Goal: Task Accomplishment & Management: Manage account settings

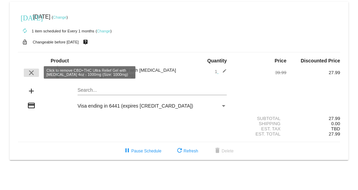
click at [30, 72] on mat-icon "clear" at bounding box center [31, 73] width 8 height 8
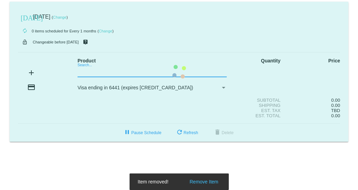
click at [89, 71] on mat-card "today Sep 19 2025 ( Change ) autorenew 0 items scheduled for Every 1 months ( C…" at bounding box center [179, 72] width 338 height 140
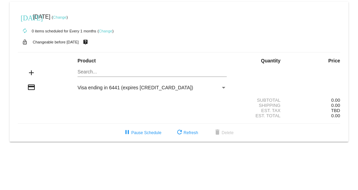
click at [95, 51] on input "Search..." at bounding box center [151, 72] width 149 height 6
drag, startPoint x: 104, startPoint y: 72, endPoint x: 65, endPoint y: 72, distance: 38.9
click at [65, 51] on div "add cbd & thc Search..." at bounding box center [179, 73] width 322 height 20
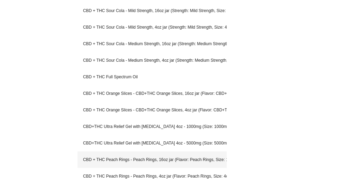
scroll to position [241, 0]
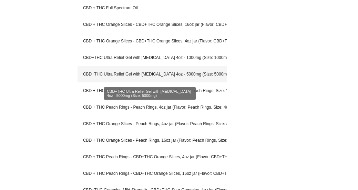
type input "thc"
click at [157, 51] on div "CBD+THC Ultra Relief Gel with [MEDICAL_DATA] 4oz - 5000mg (Size: 5000mg)" at bounding box center [151, 74] width 149 height 17
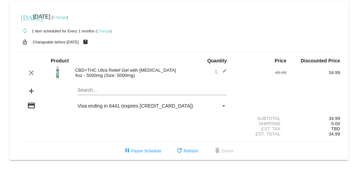
click at [104, 32] on link "Change" at bounding box center [103, 31] width 13 height 4
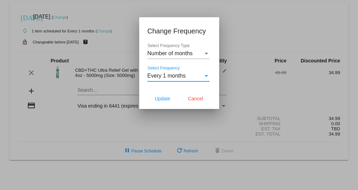
click at [173, 51] on span "Every 1 months" at bounding box center [166, 76] width 38 height 6
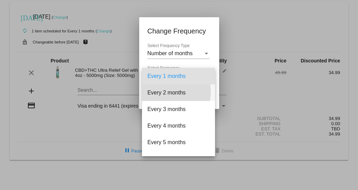
click at [172, 51] on span "Every 2 months" at bounding box center [178, 92] width 62 height 17
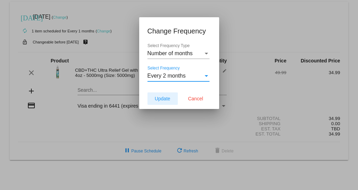
click at [164, 51] on span "Update" at bounding box center [162, 99] width 15 height 6
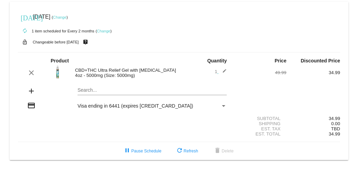
click at [105, 32] on link "Change" at bounding box center [103, 31] width 13 height 4
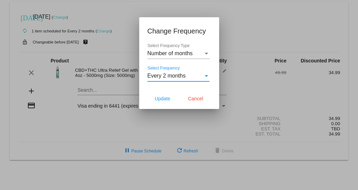
click at [184, 51] on span "Every 2 months" at bounding box center [166, 76] width 38 height 6
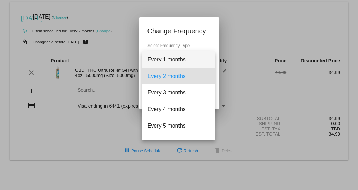
click at [179, 51] on span "Every 1 months" at bounding box center [178, 59] width 62 height 17
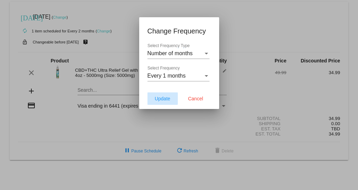
click at [162, 51] on span "Update" at bounding box center [162, 99] width 15 height 6
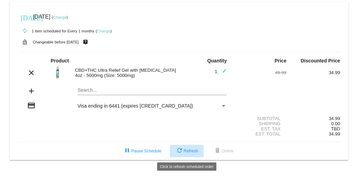
click at [189, 51] on span "refresh Refresh" at bounding box center [186, 150] width 23 height 5
